Goal: Information Seeking & Learning: Check status

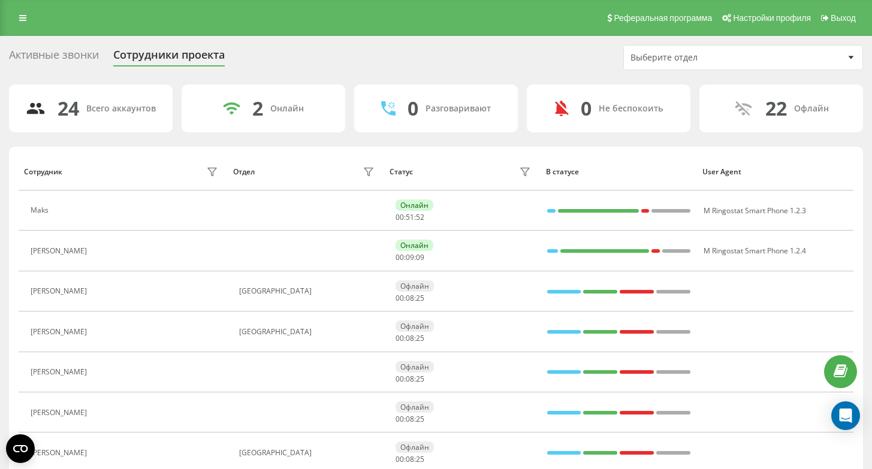
click at [26, 26] on div "Реферальная программа Настройки профиля Выход" at bounding box center [436, 18] width 872 height 36
click at [25, 21] on icon at bounding box center [22, 18] width 7 height 8
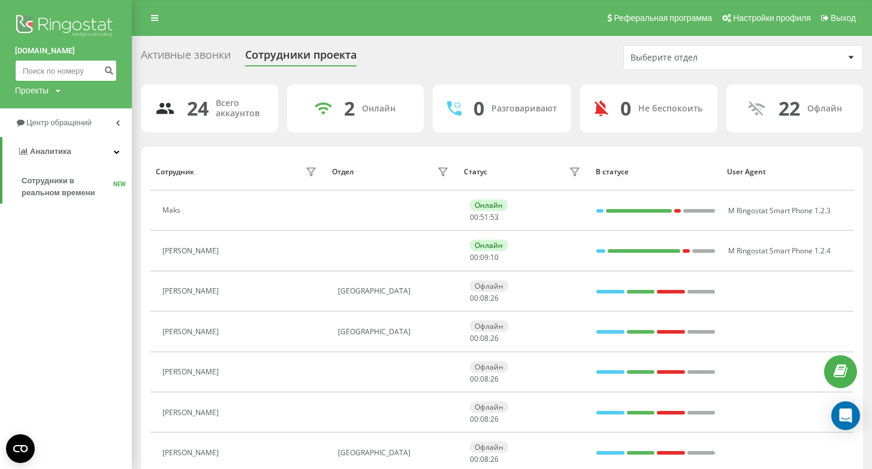
click at [73, 74] on input at bounding box center [66, 71] width 102 height 22
paste input "575 775 096"
type input "575 775 096"
